Goal: Task Accomplishment & Management: Manage account settings

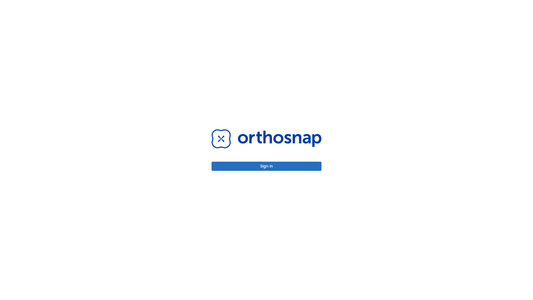
click at [266, 166] on button "Sign in" at bounding box center [266, 166] width 110 height 9
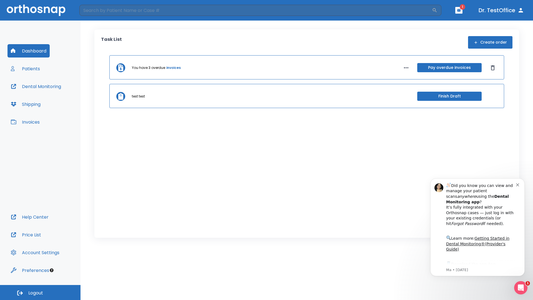
click at [40, 292] on span "Logout" at bounding box center [35, 293] width 15 height 6
